Goal: Information Seeking & Learning: Learn about a topic

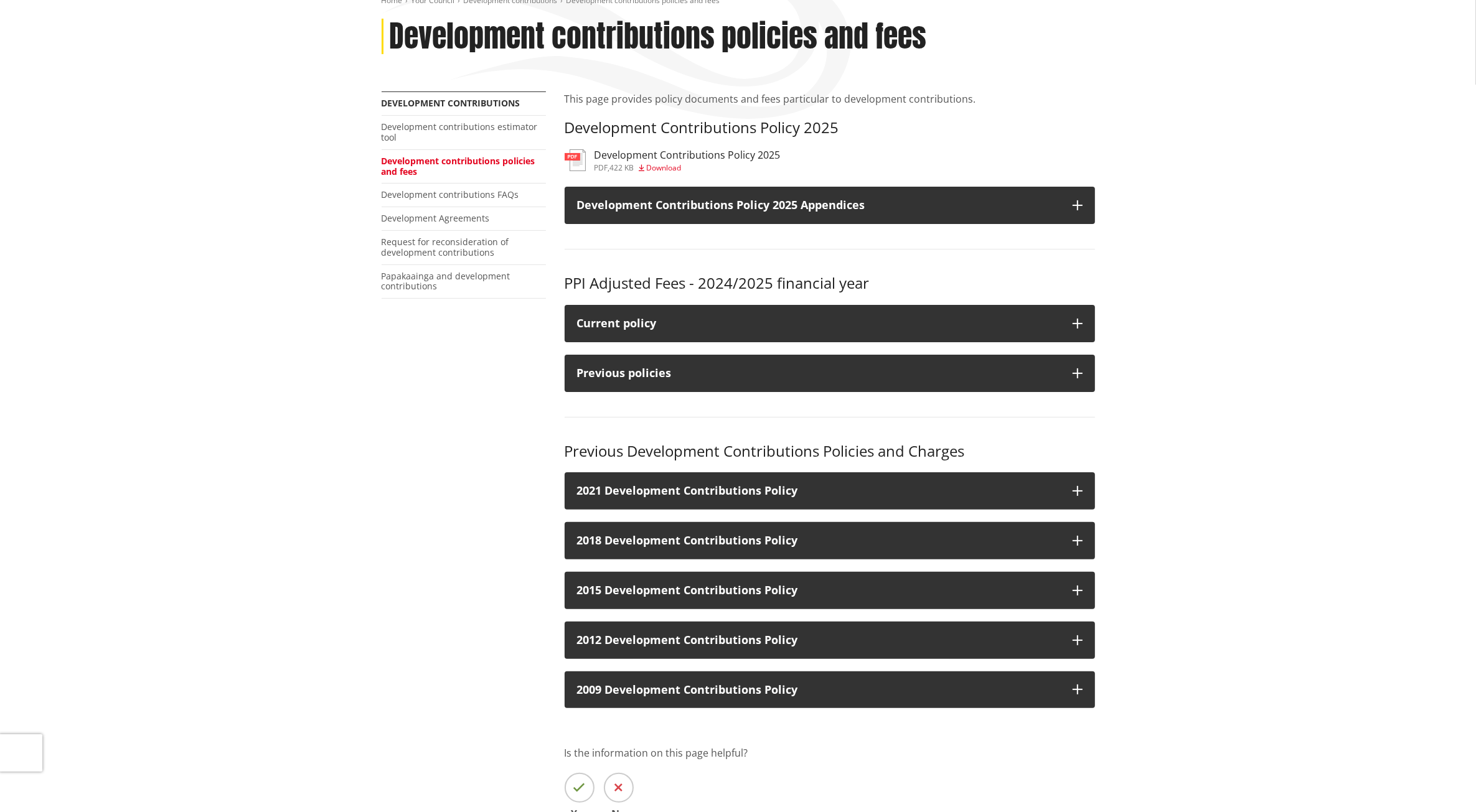
scroll to position [233, 0]
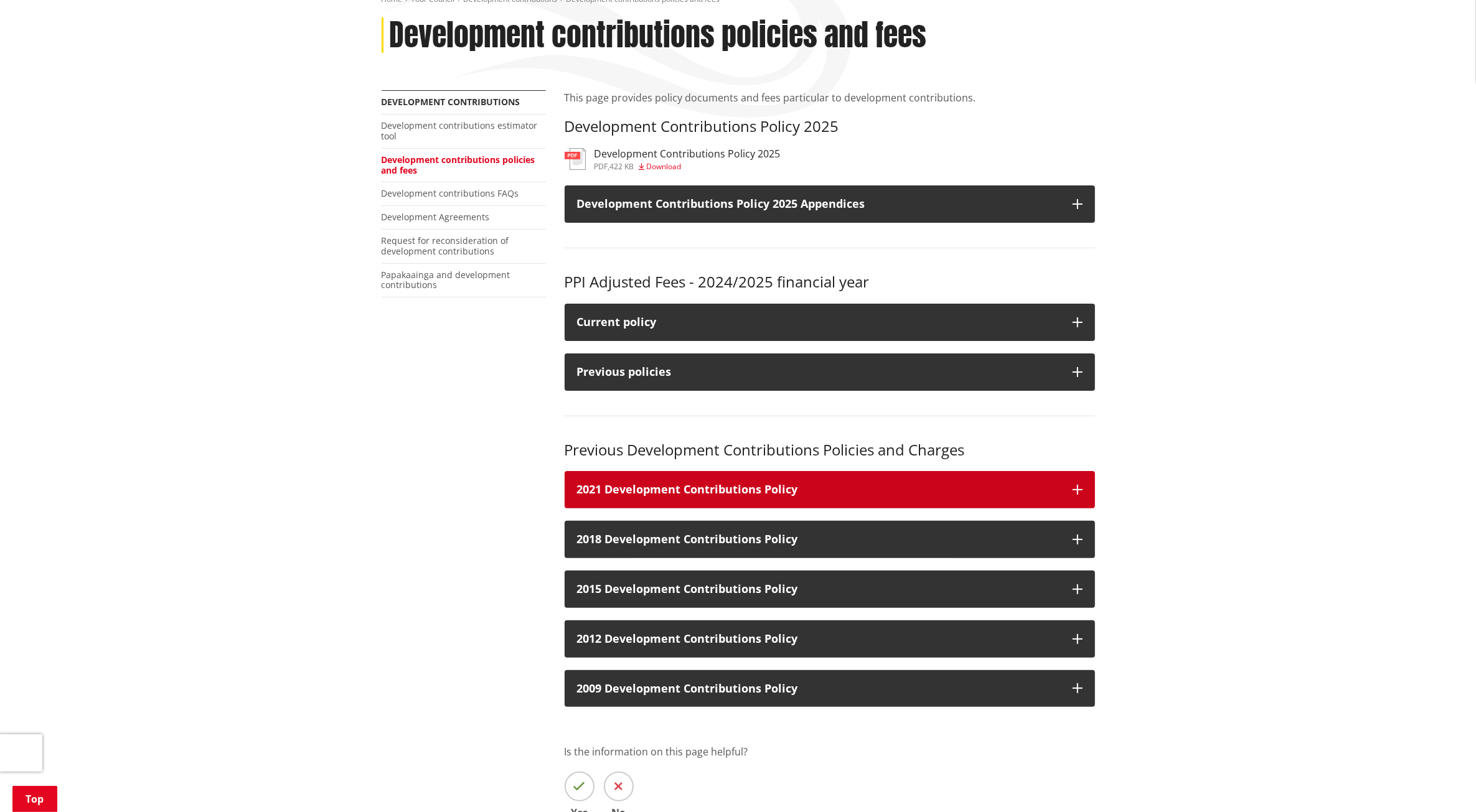
click at [1074, 485] on icon "button" at bounding box center [1078, 490] width 10 height 10
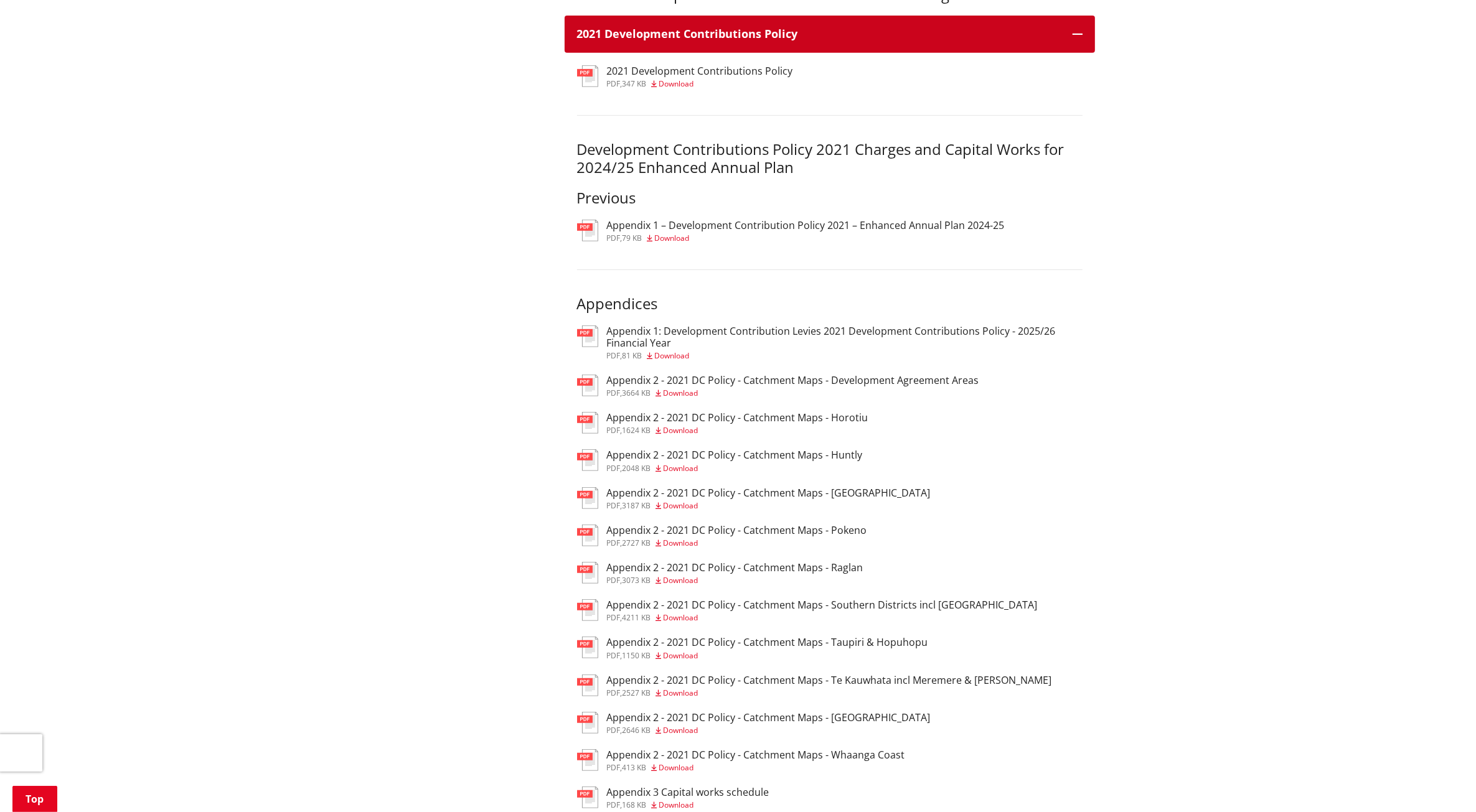
scroll to position [856, 0]
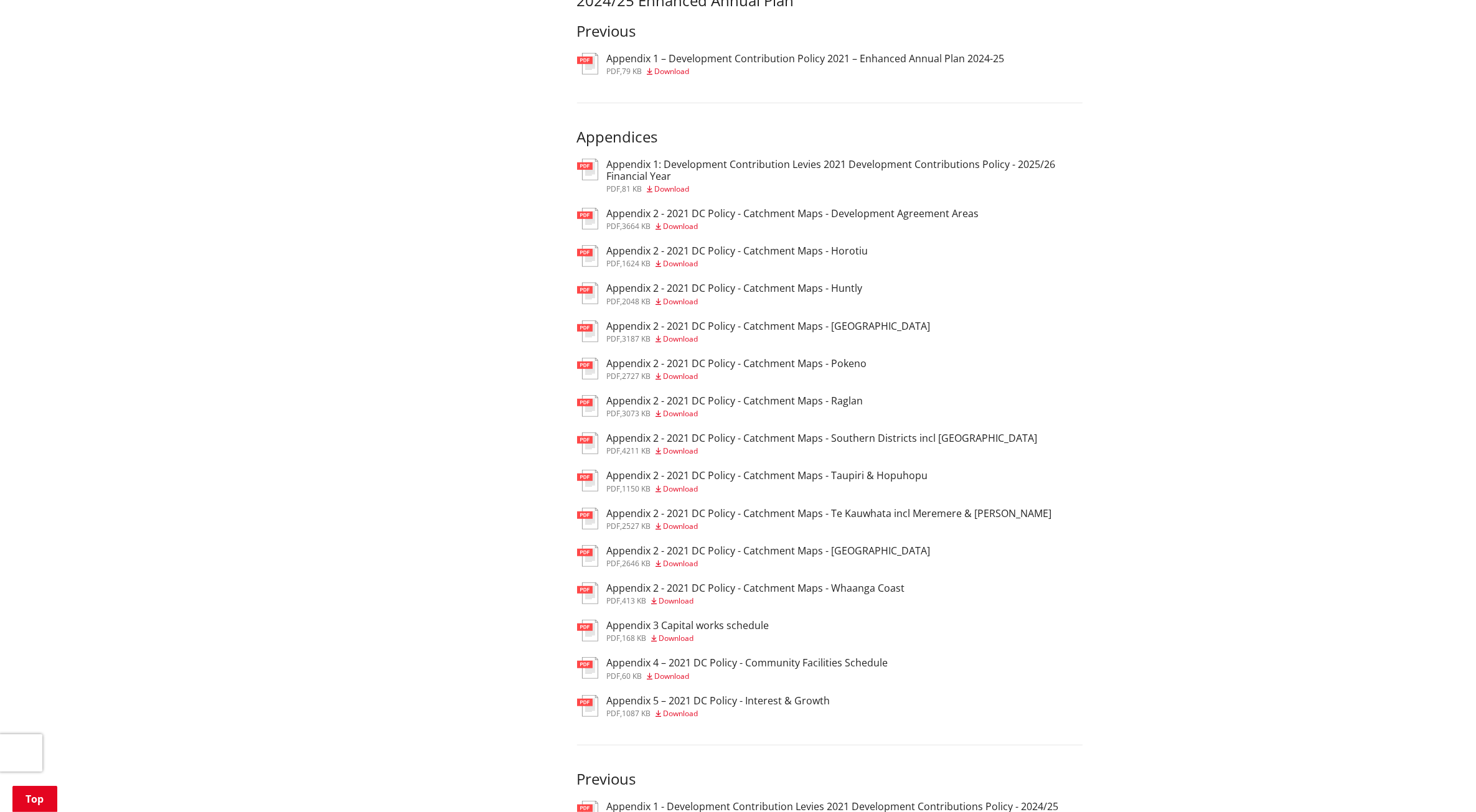
click at [692, 620] on h3 "Appendix 3 Capital works schedule" at bounding box center [688, 625] width 162 height 11
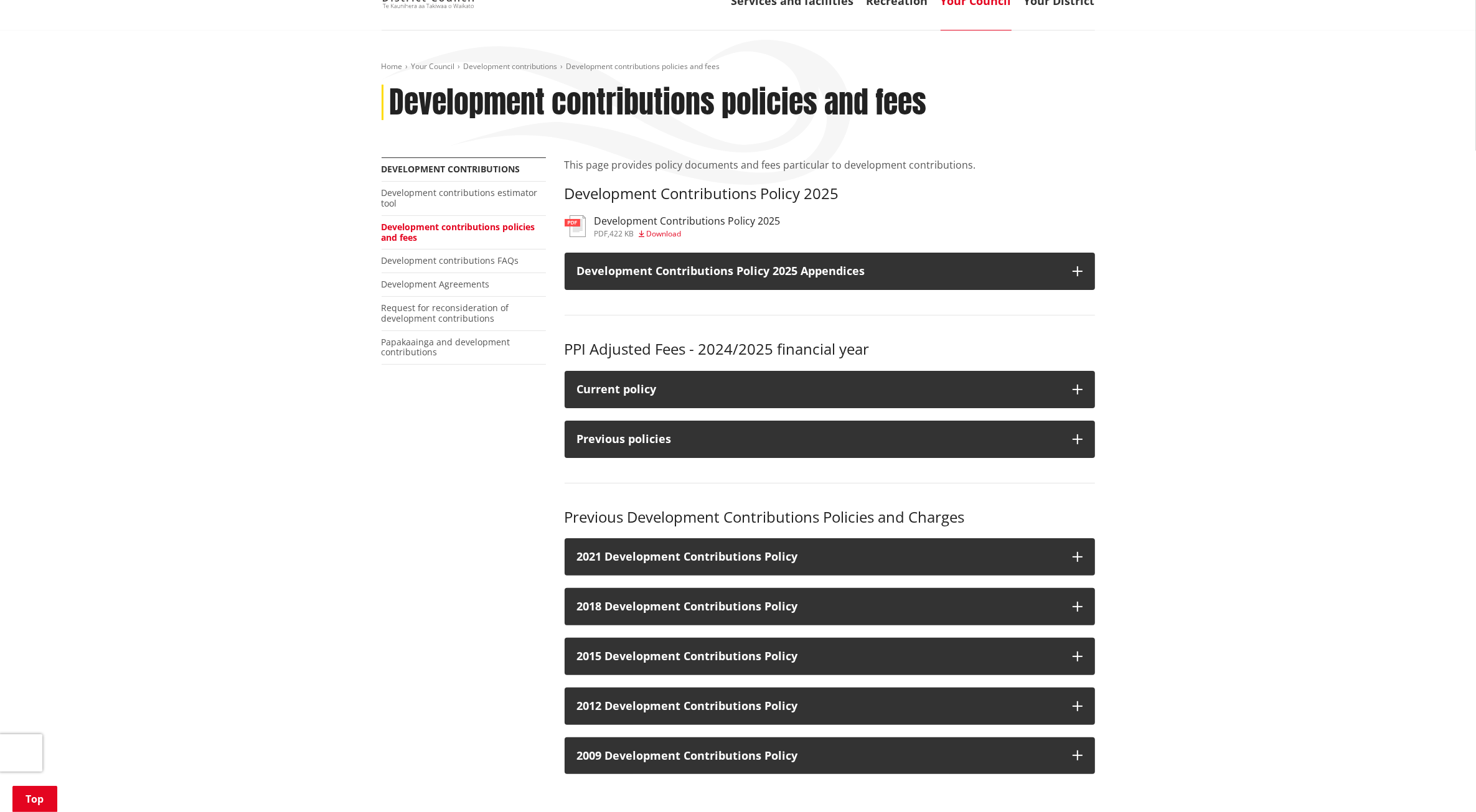
scroll to position [156, 0]
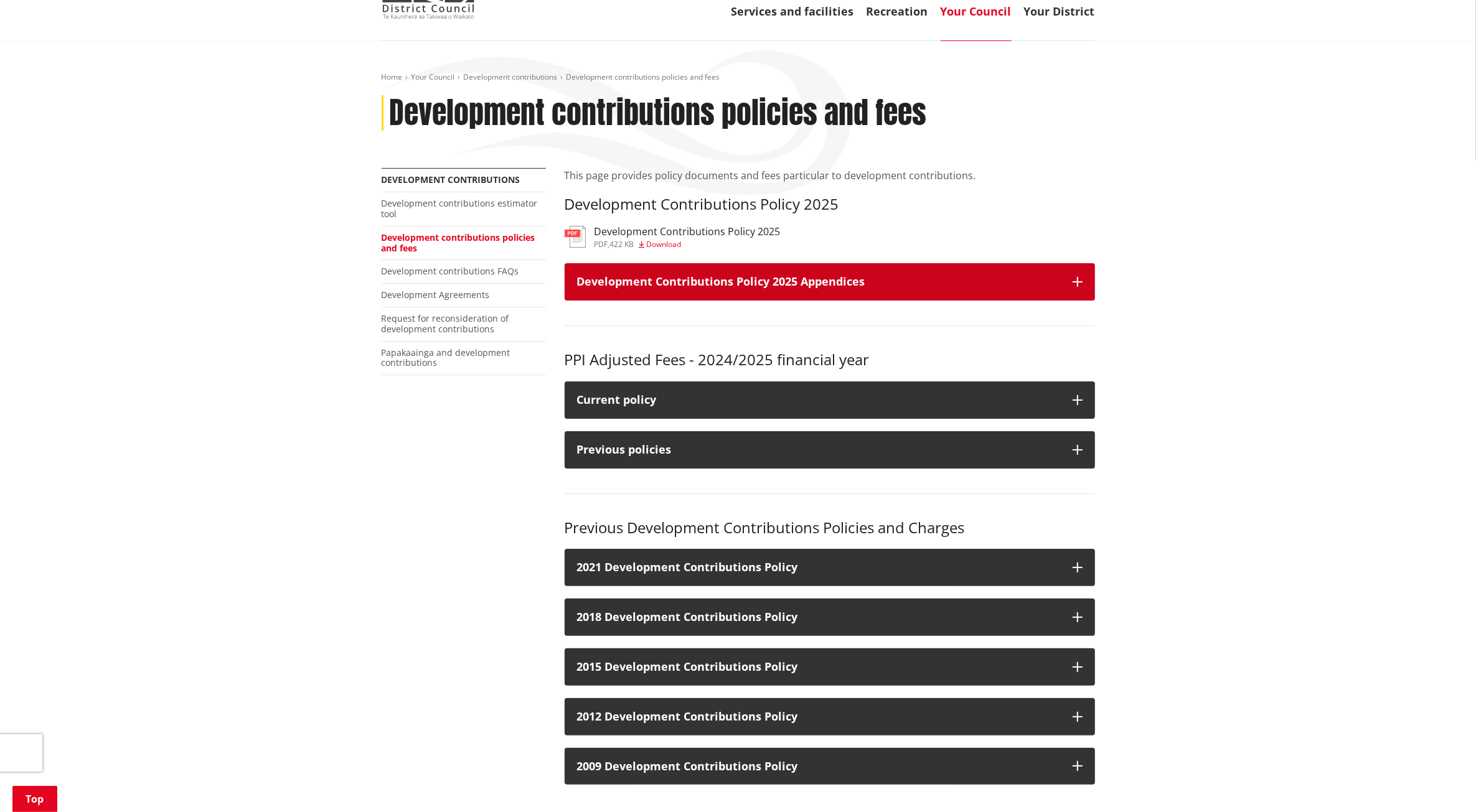
click at [1080, 277] on icon "button" at bounding box center [1078, 282] width 10 height 10
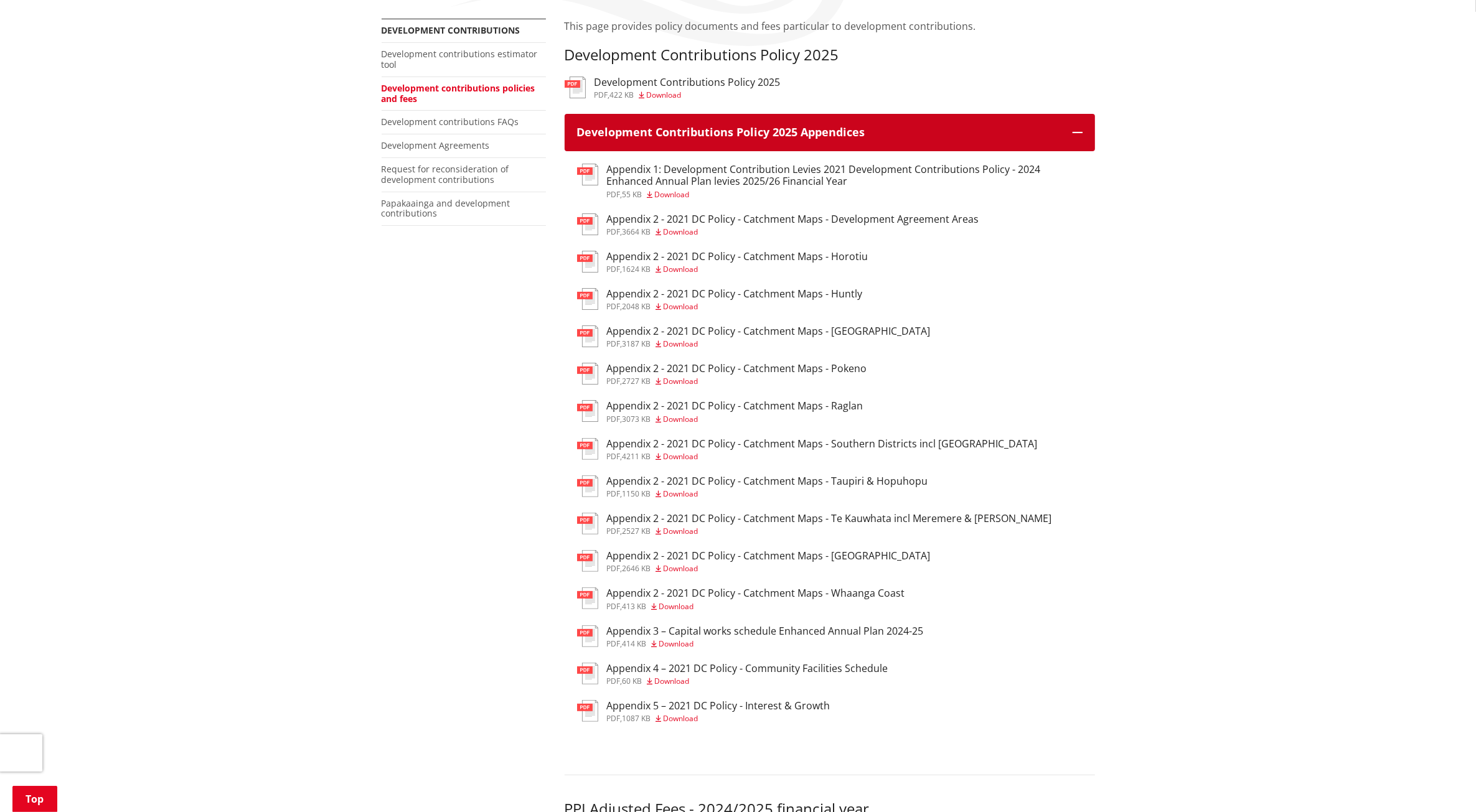
scroll to position [311, 0]
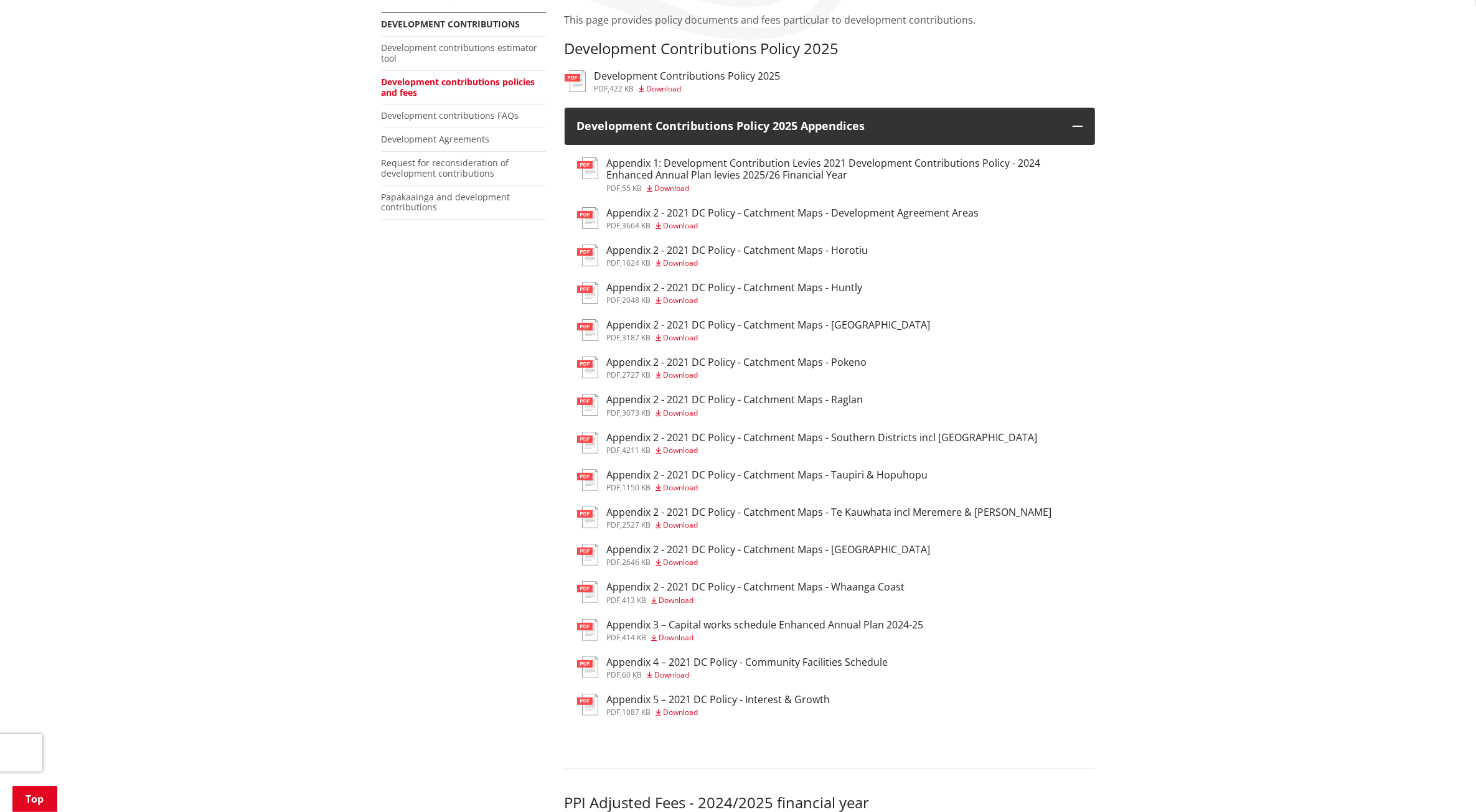
click at [686, 620] on h3 "Appendix 3 – Capital works schedule Enhanced Annual Plan 2024-25" at bounding box center [765, 625] width 317 height 11
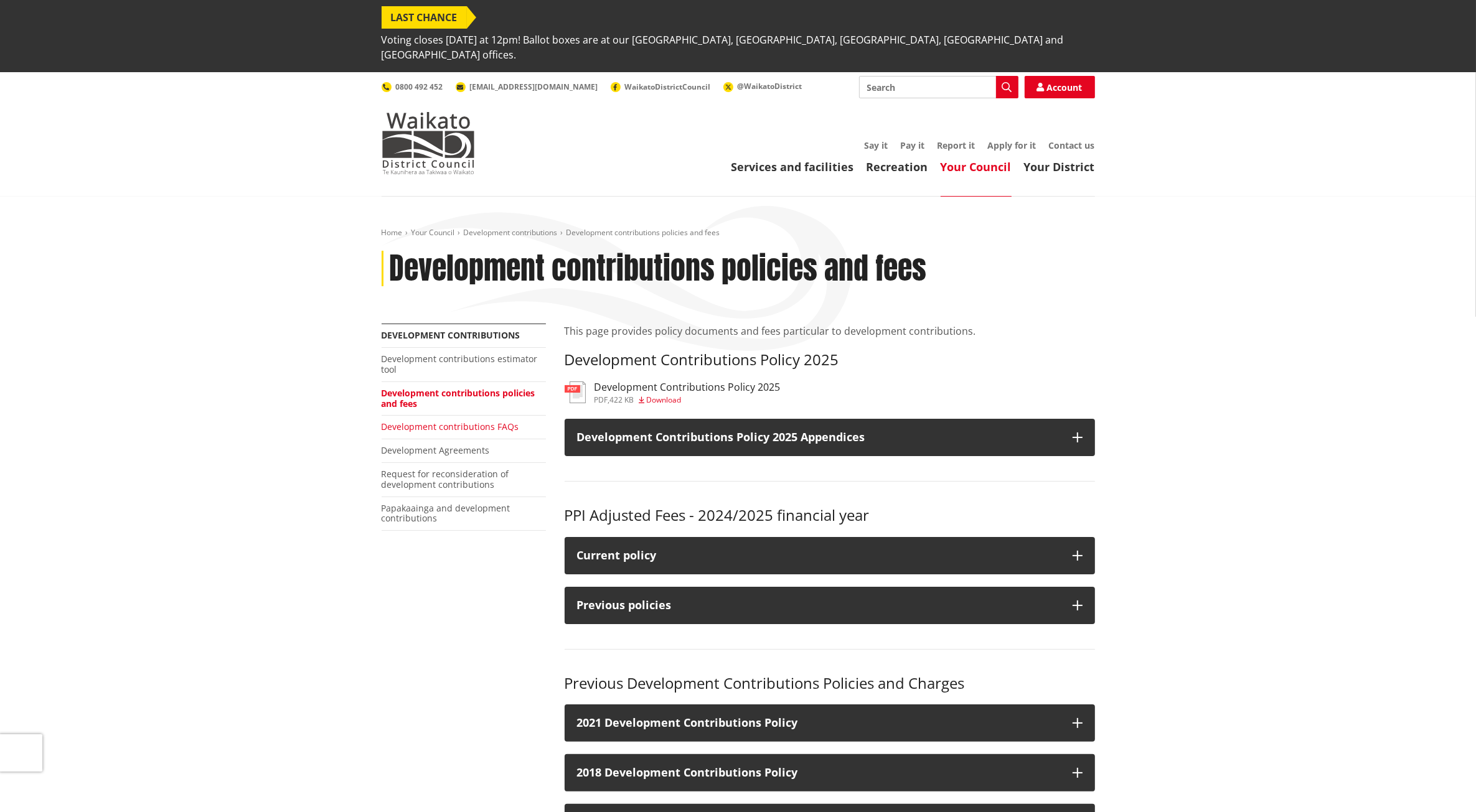
click at [414, 421] on link "Development contributions FAQs" at bounding box center [450, 426] width 138 height 11
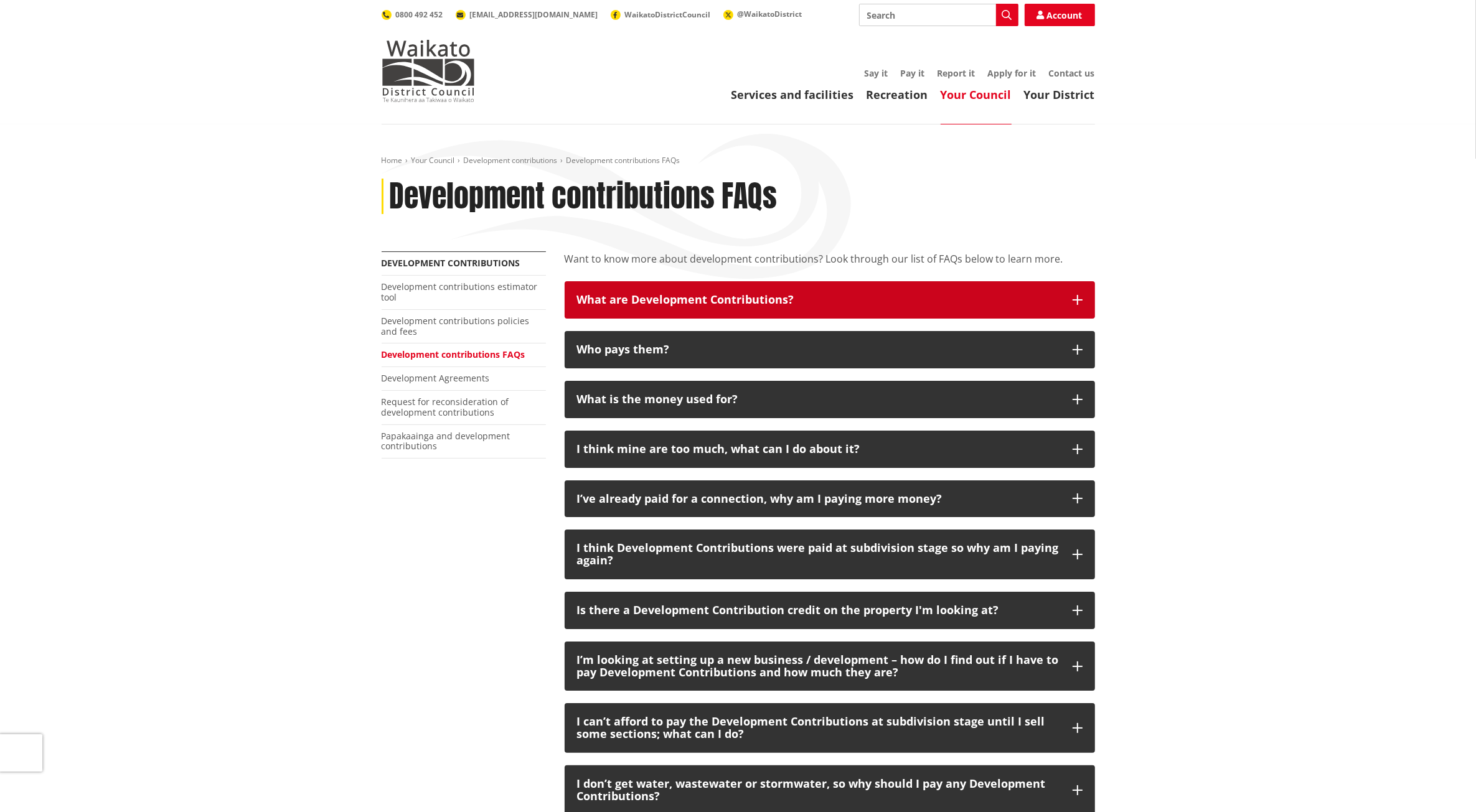
click at [1073, 297] on icon "button" at bounding box center [1078, 300] width 10 height 10
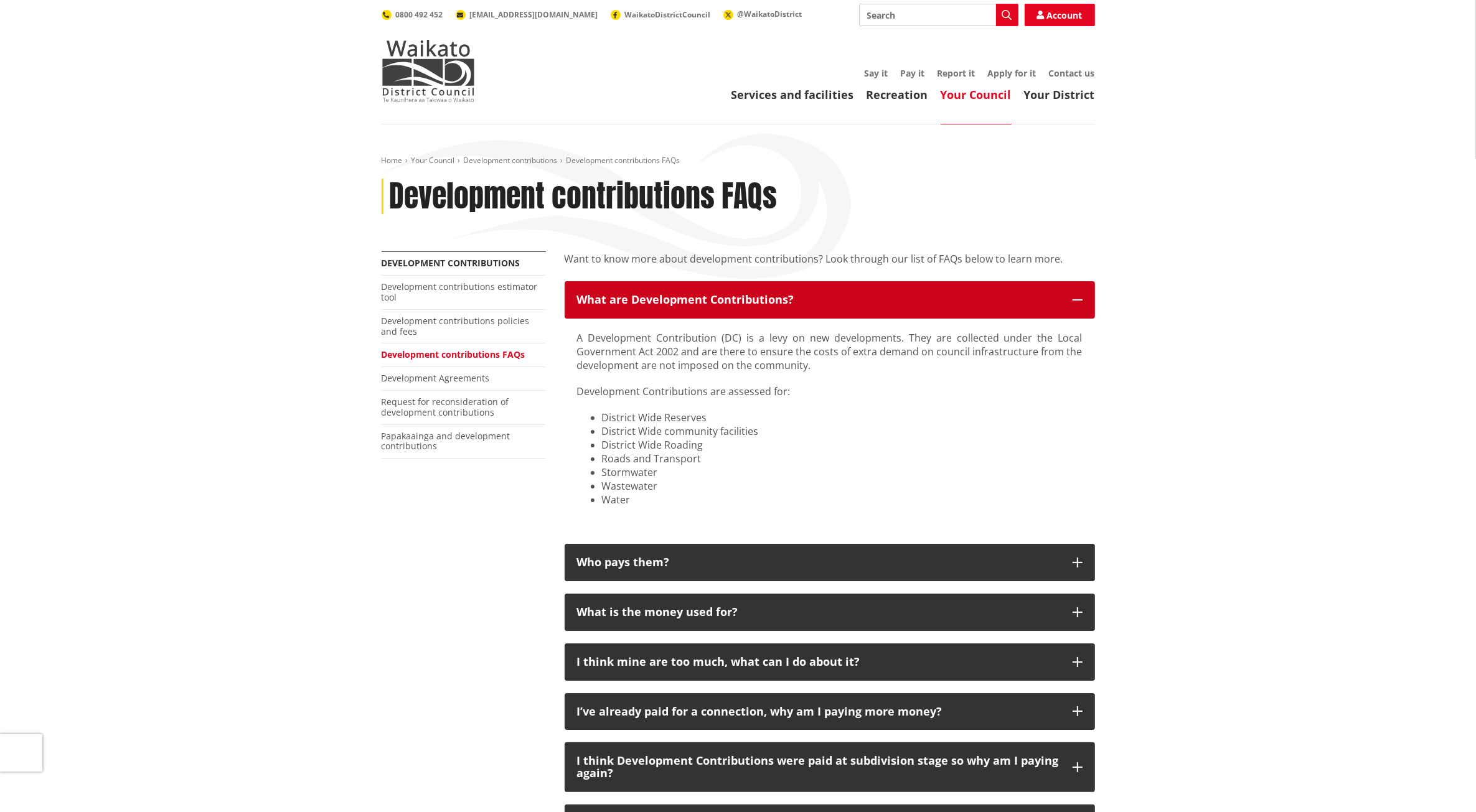
click at [1073, 297] on icon "button" at bounding box center [1078, 300] width 10 height 10
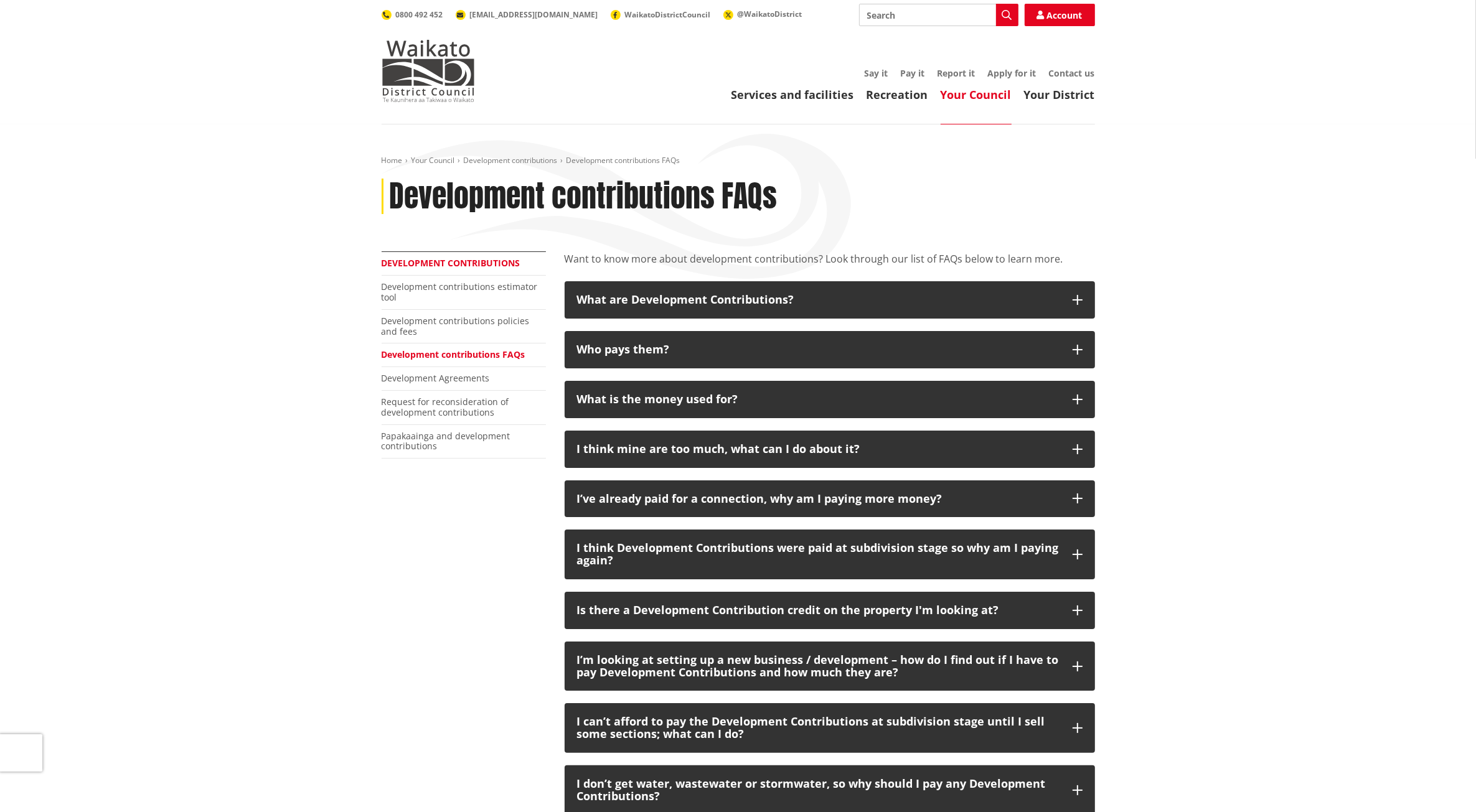
click at [455, 266] on link "Development contributions" at bounding box center [450, 263] width 139 height 11
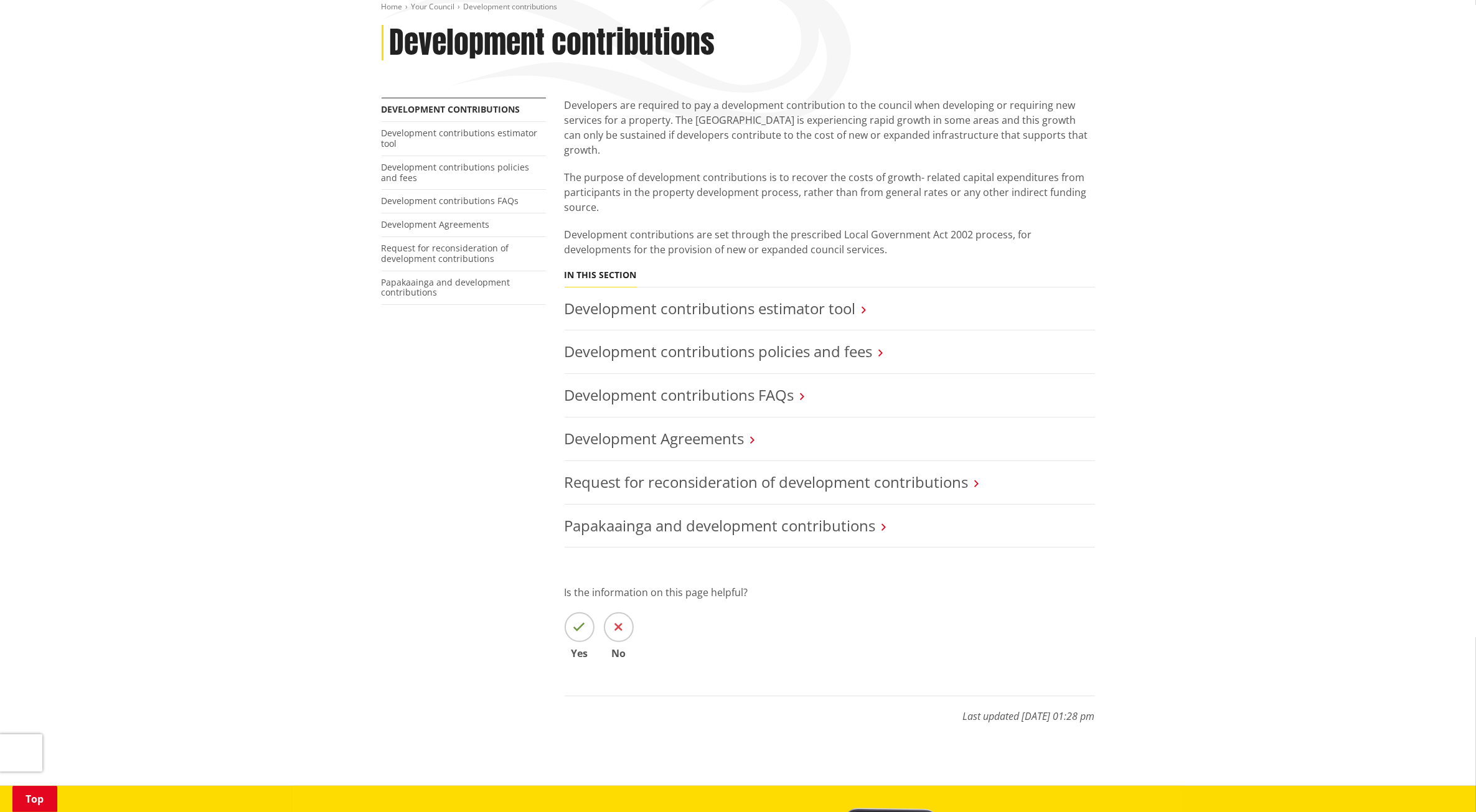
scroll to position [156, 0]
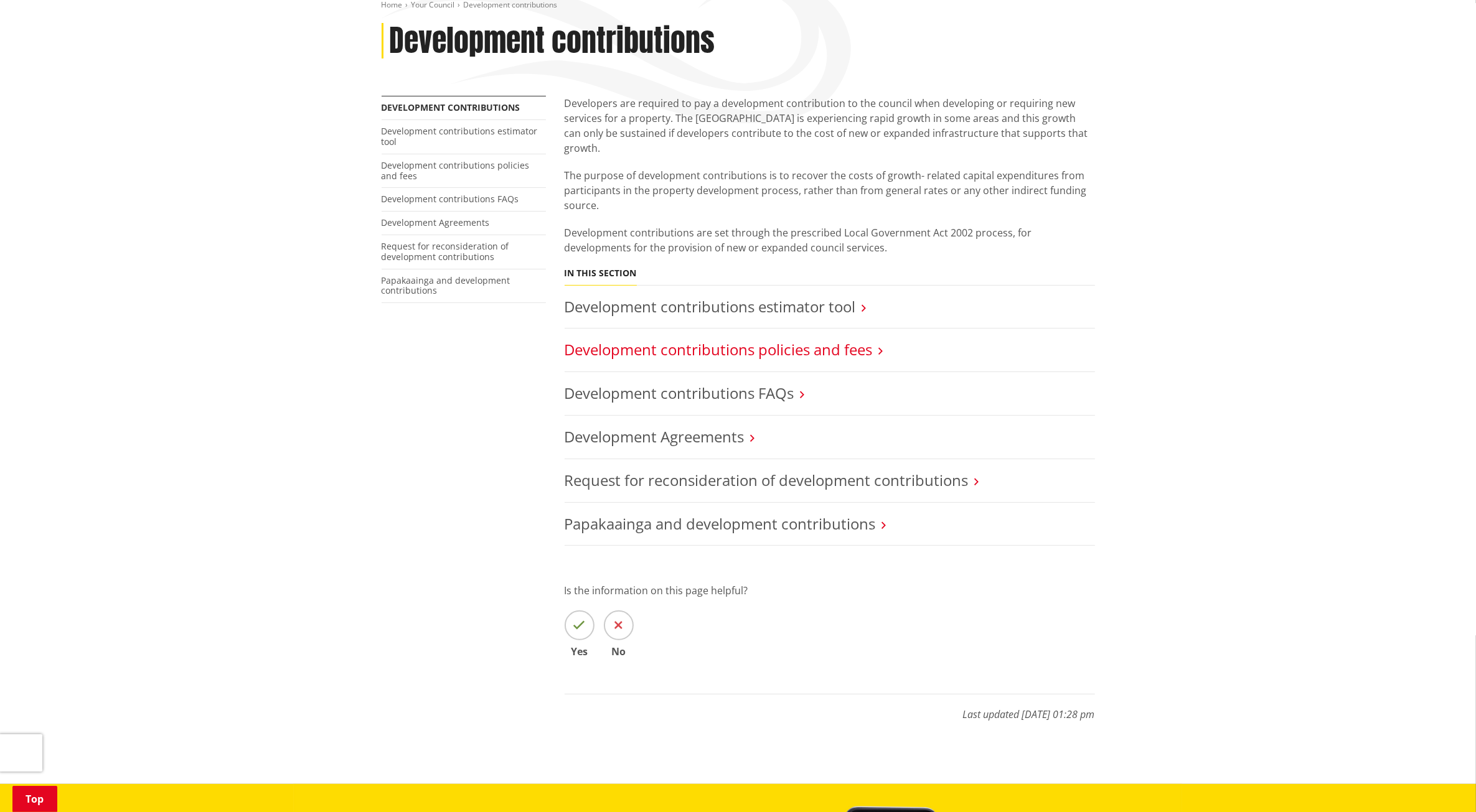
click at [860, 339] on link "Development contributions policies and fees" at bounding box center [718, 349] width 308 height 21
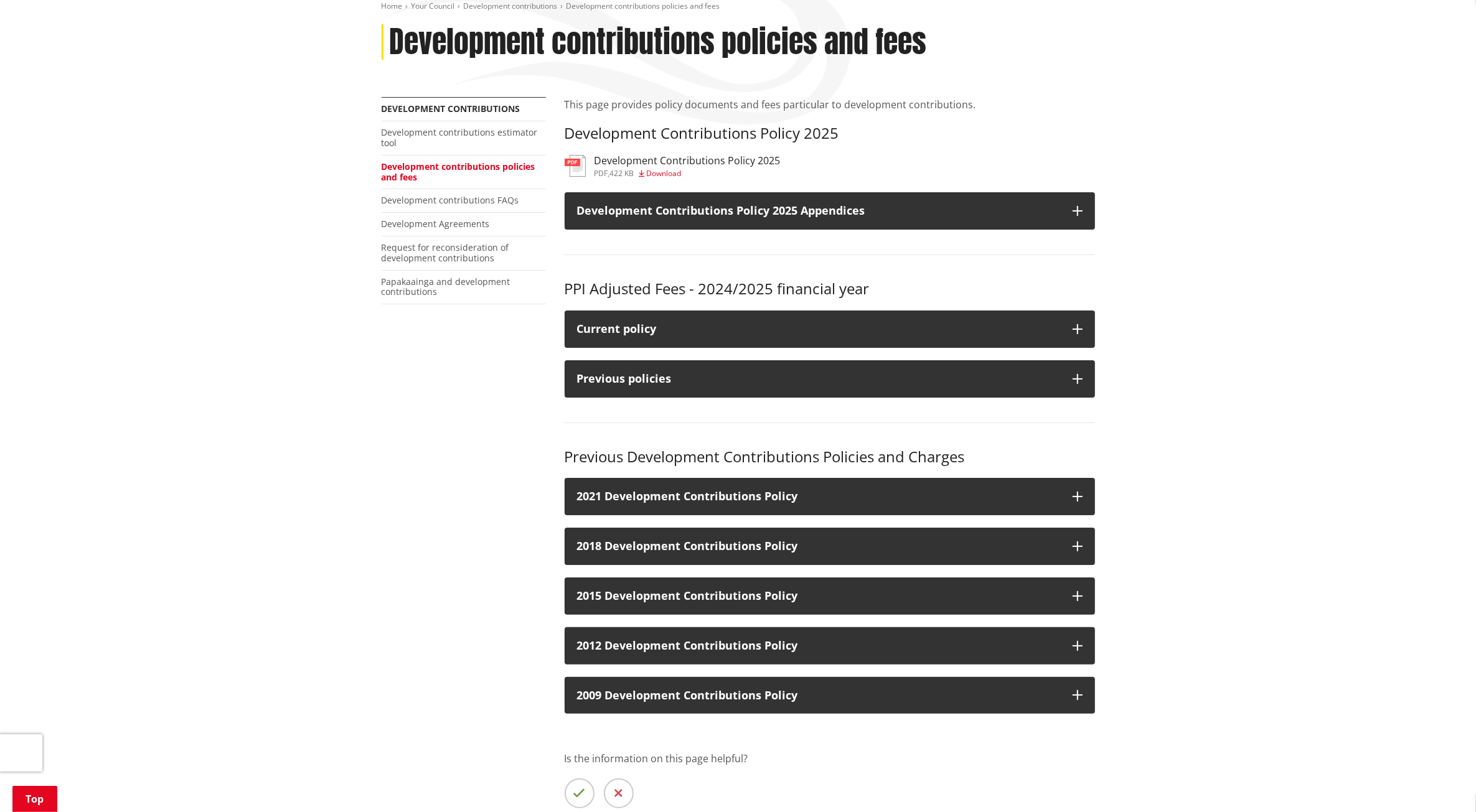
scroll to position [156, 0]
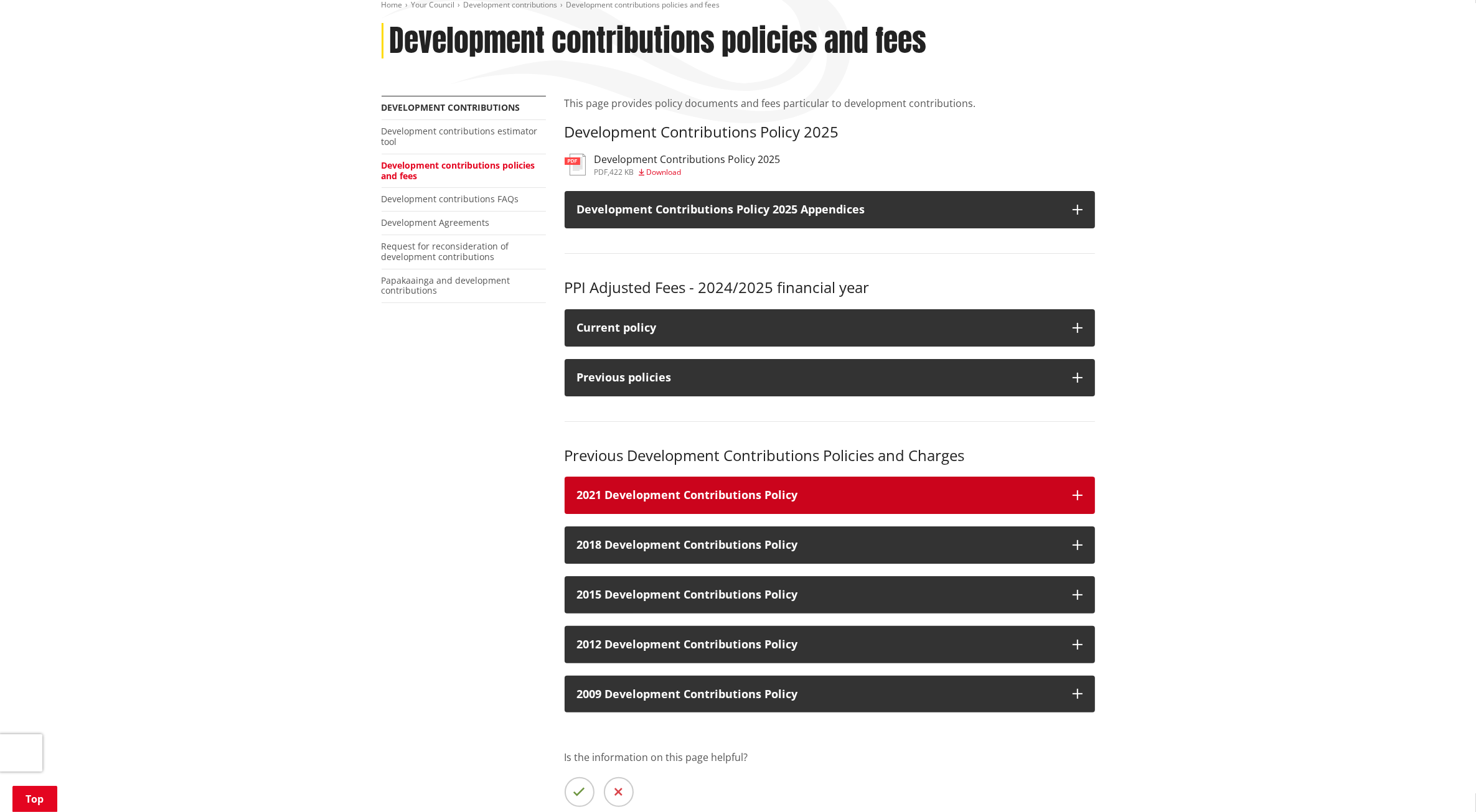
click at [1081, 492] on icon "button" at bounding box center [1078, 495] width 10 height 10
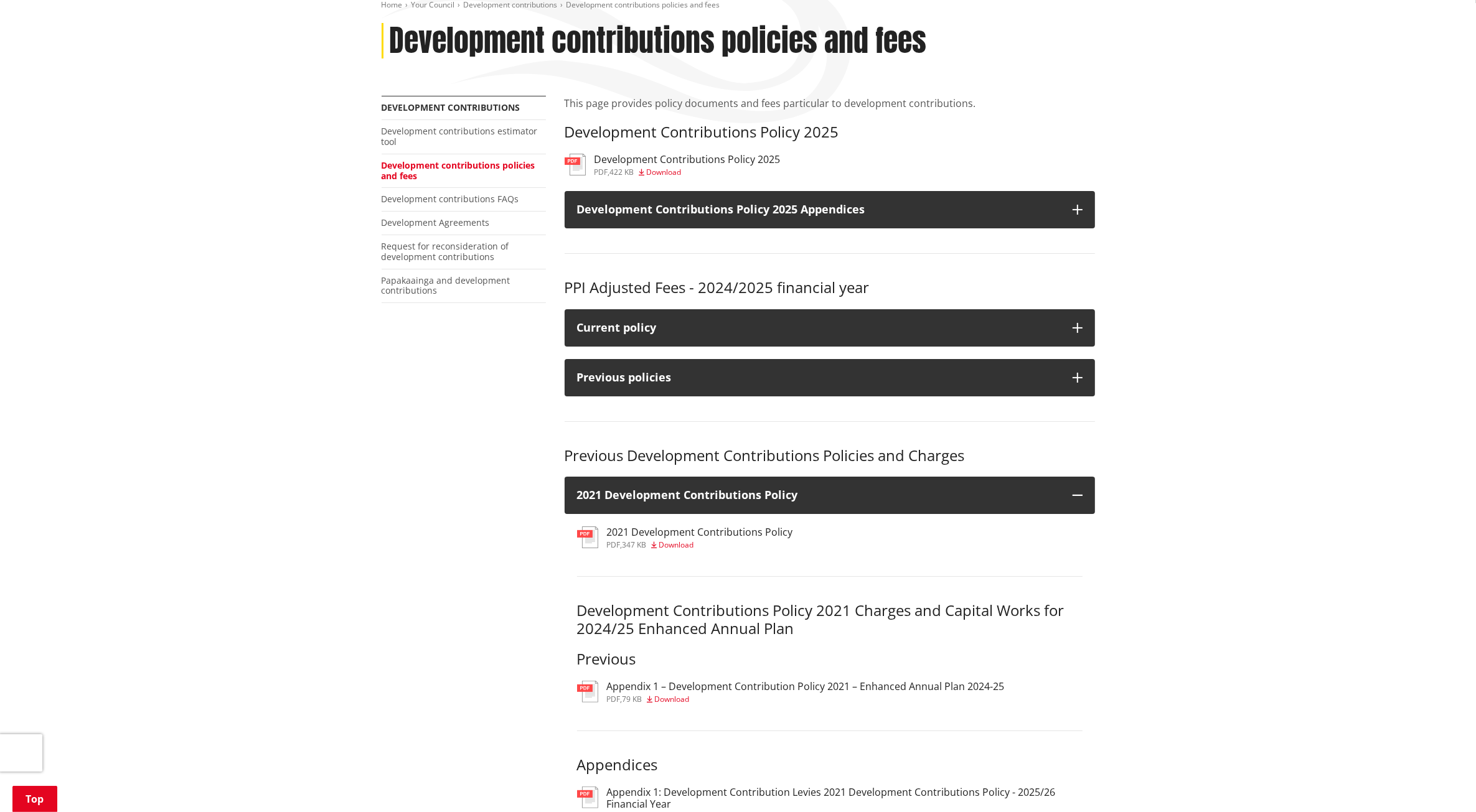
click at [738, 533] on h3 "2021 Development Contributions Policy" at bounding box center [700, 532] width 186 height 11
